Goal: Information Seeking & Learning: Learn about a topic

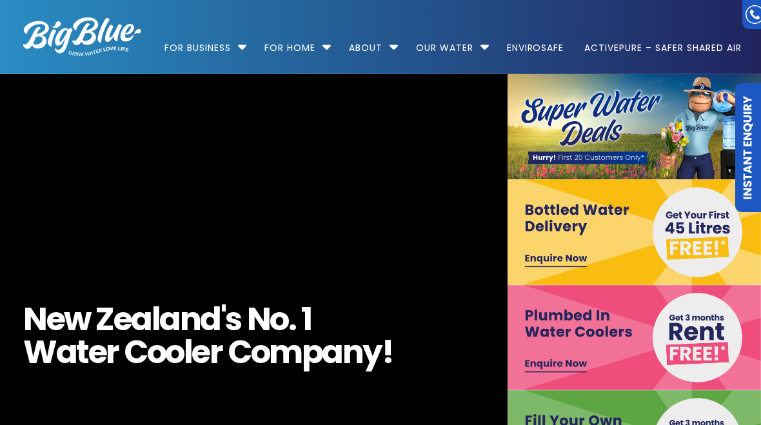
click at [323, 40] on link "For Home" at bounding box center [289, 41] width 69 height 83
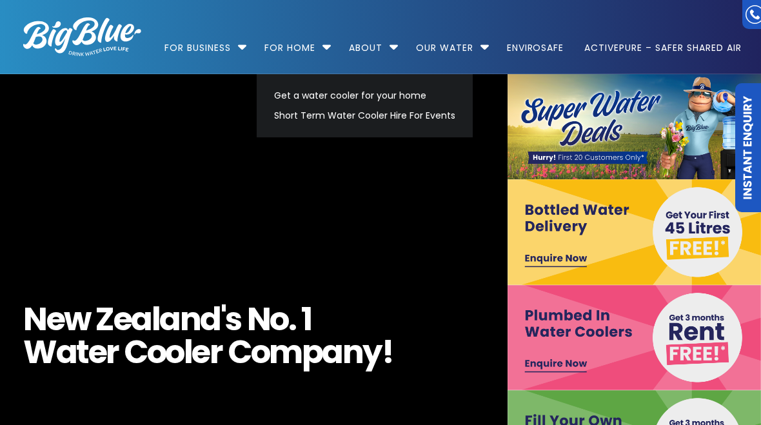
click at [411, 94] on link "Get a water cooler for your home" at bounding box center [364, 96] width 193 height 20
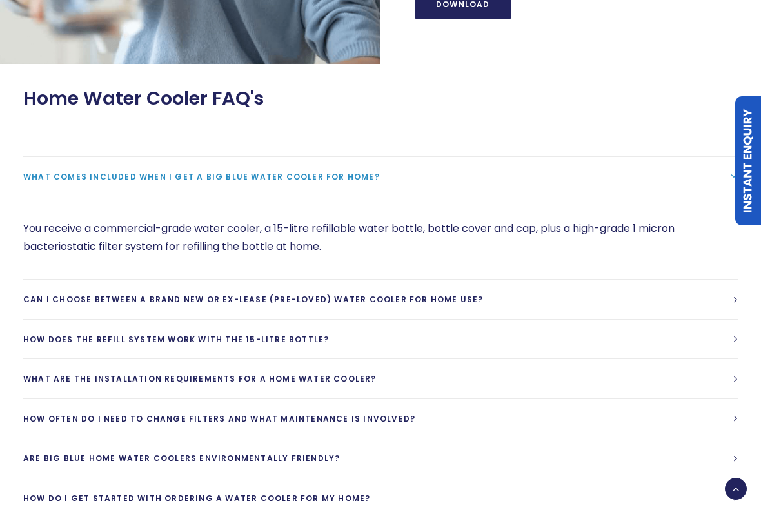
scroll to position [1396, 0]
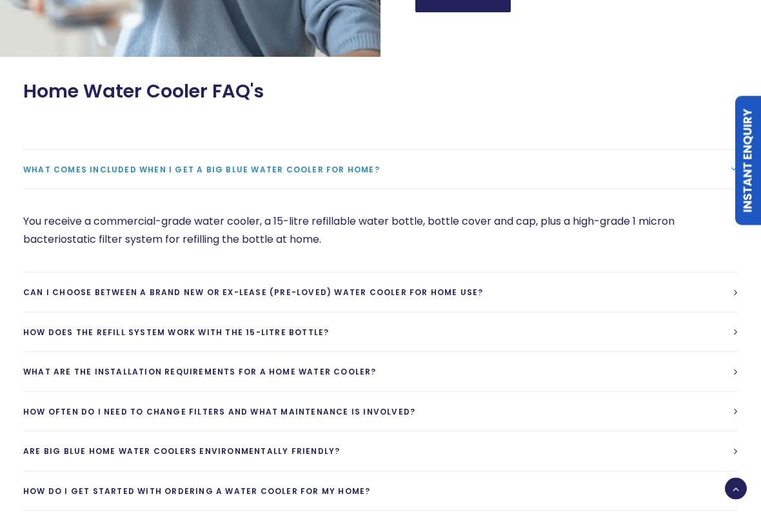
click at [733, 290] on link "Can I choose between a brand new or ex-lease (pre-loved) water cooler for home …" at bounding box center [380, 292] width 715 height 39
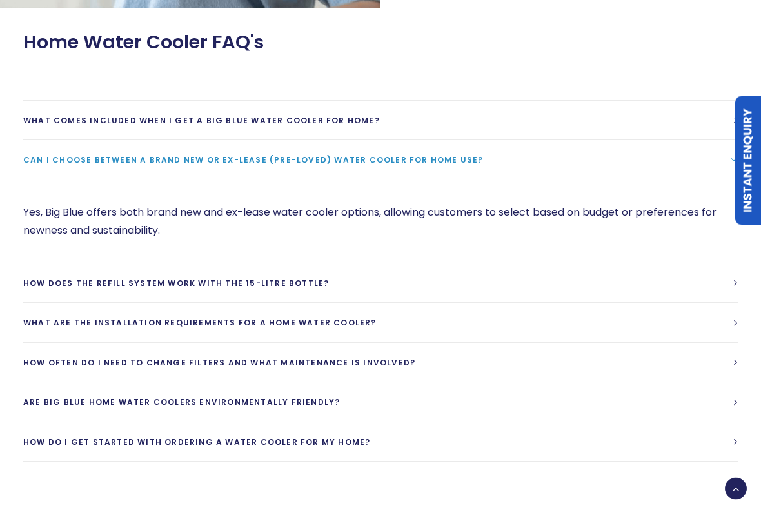
click at [643, 288] on link "How does the refill system work with the 15-litre bottle?" at bounding box center [380, 283] width 715 height 39
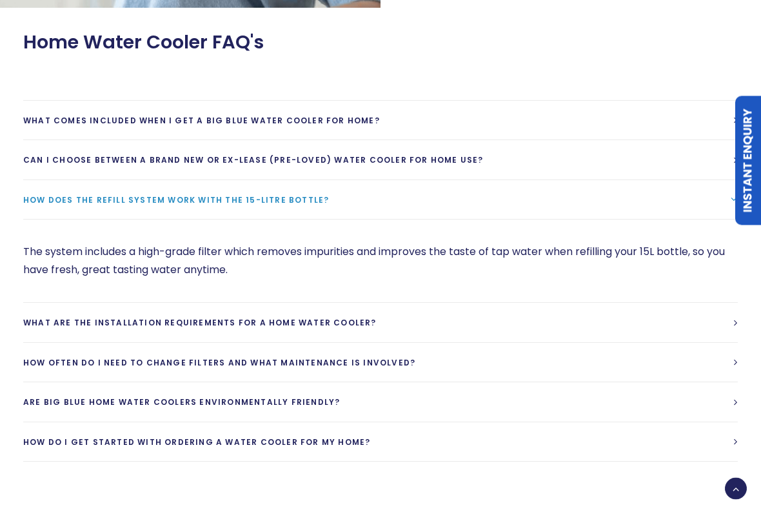
scroll to position [1446, 0]
click at [628, 329] on link "What are the installation requirements for a home water cooler?" at bounding box center [380, 322] width 715 height 39
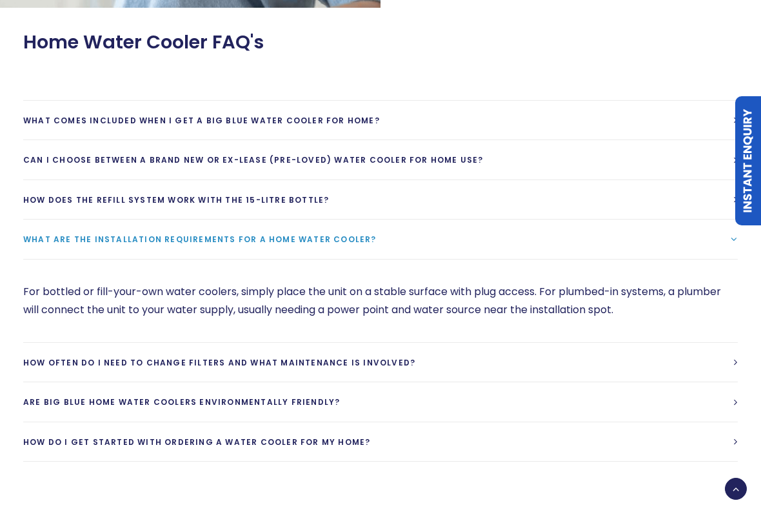
click at [637, 383] on link "Are Big Blue home water coolers environmentally friendly?" at bounding box center [380, 401] width 715 height 39
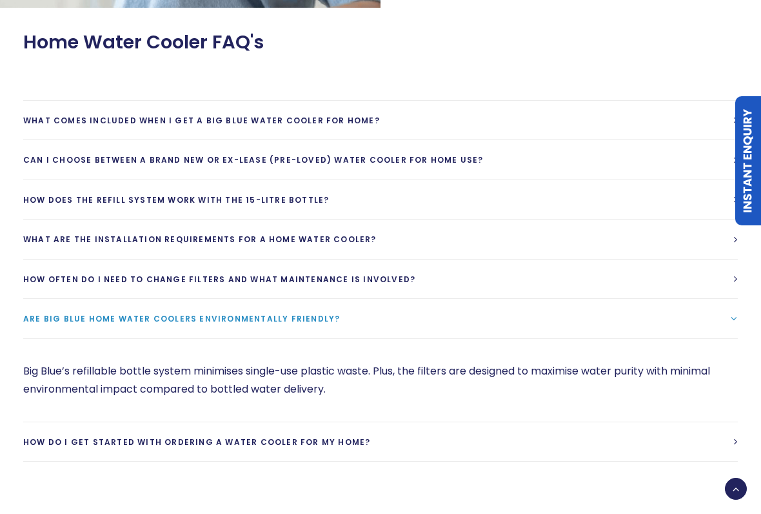
click at [648, 292] on link "How often do I need to change filters and what maintenance is involved?" at bounding box center [380, 278] width 715 height 39
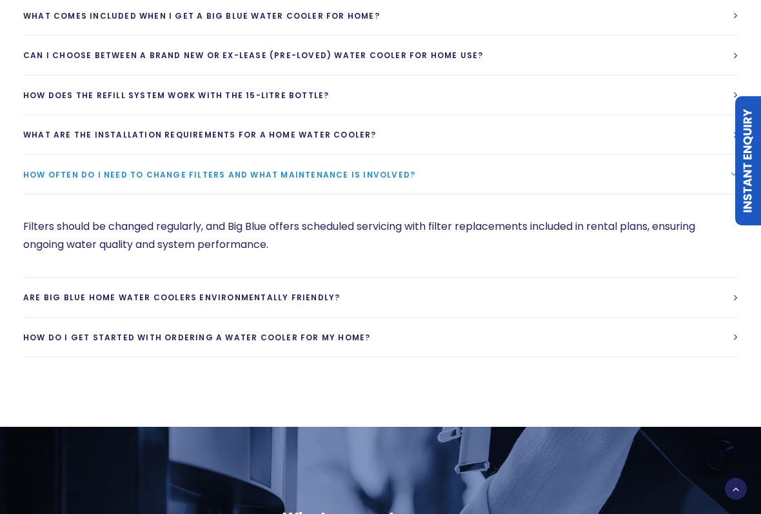
scroll to position [1555, 0]
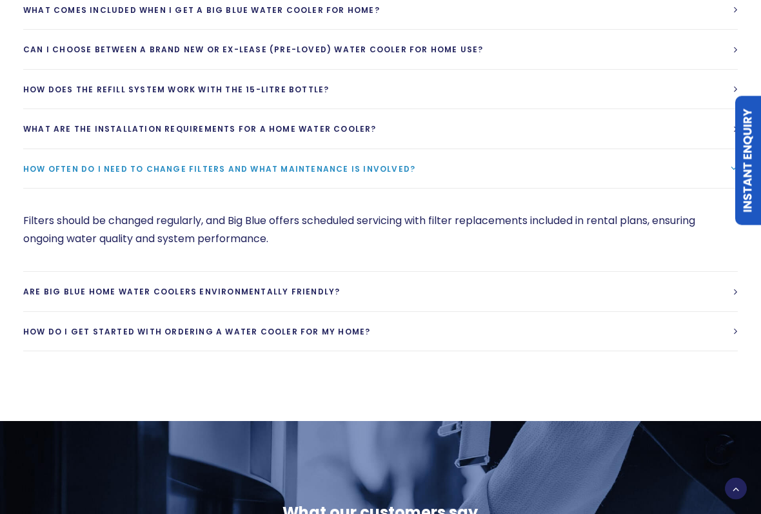
click at [644, 298] on link "Are Big Blue home water coolers environmentally friendly?" at bounding box center [380, 291] width 715 height 39
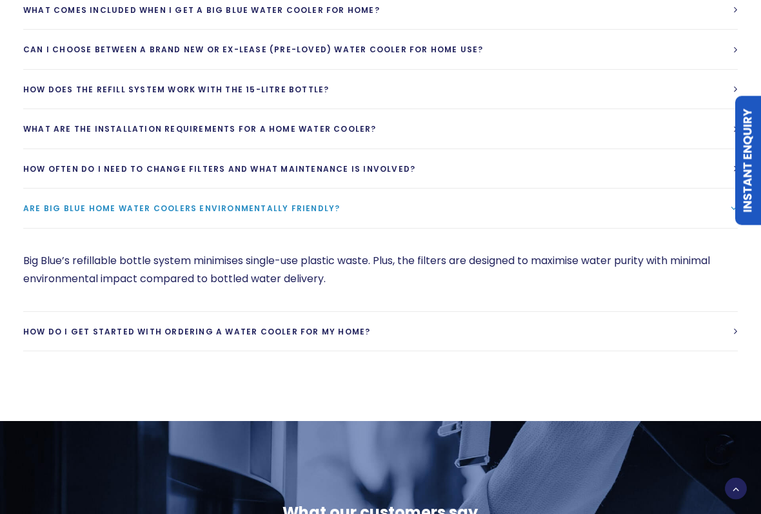
scroll to position [1556, 0]
click at [646, 343] on link "How do I get started with ordering a water cooler for my home?" at bounding box center [380, 331] width 715 height 39
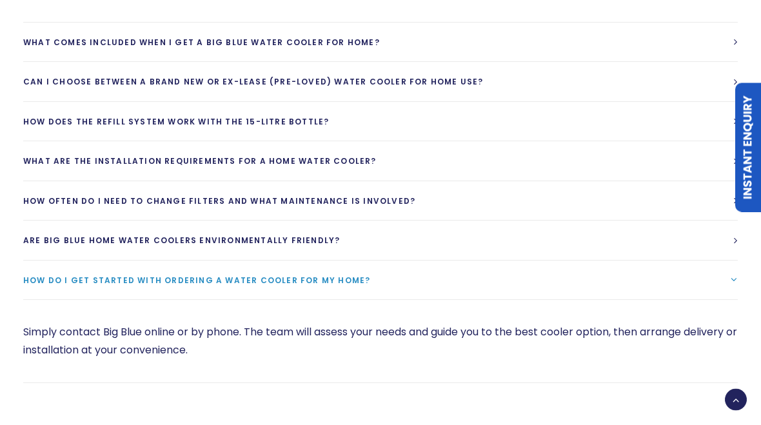
scroll to position [1499, 0]
